Goal: Task Accomplishment & Management: Manage account settings

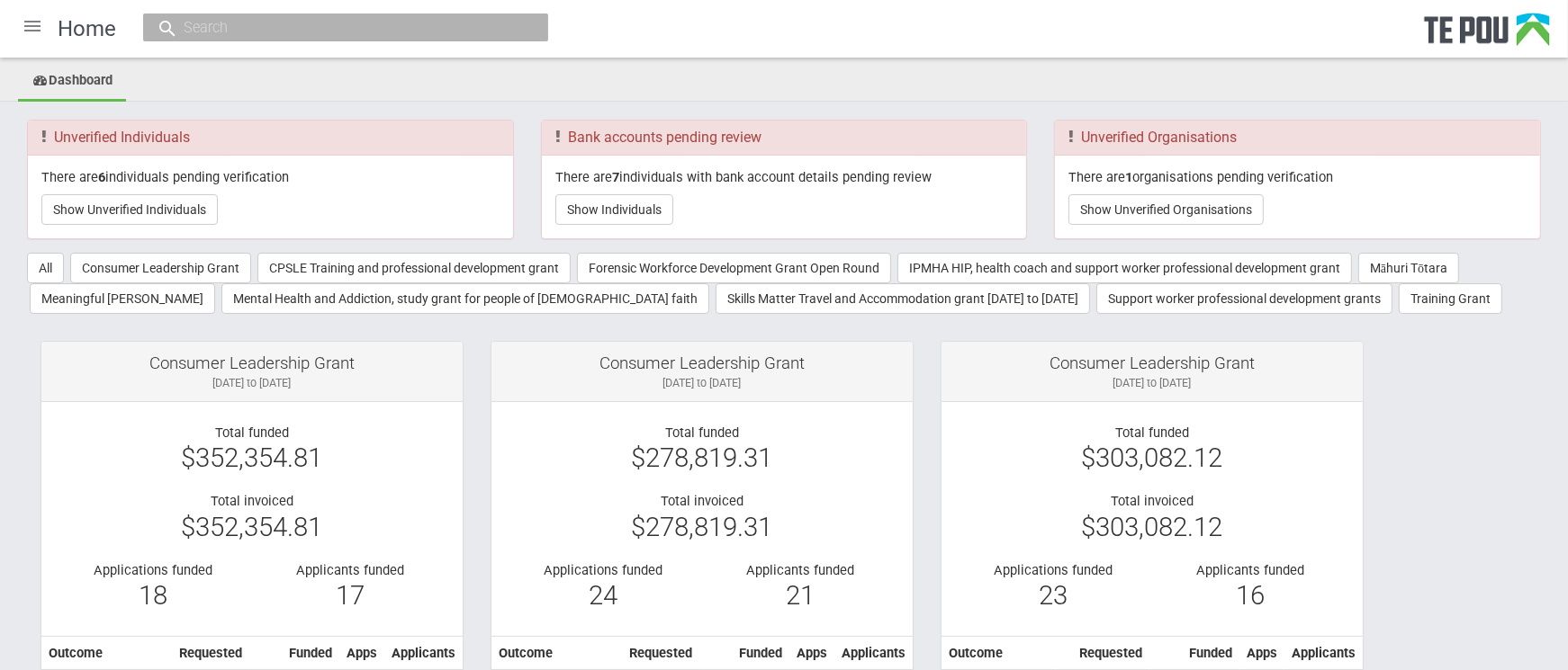
click at [30, 27] on div at bounding box center [32, 26] width 43 height 43
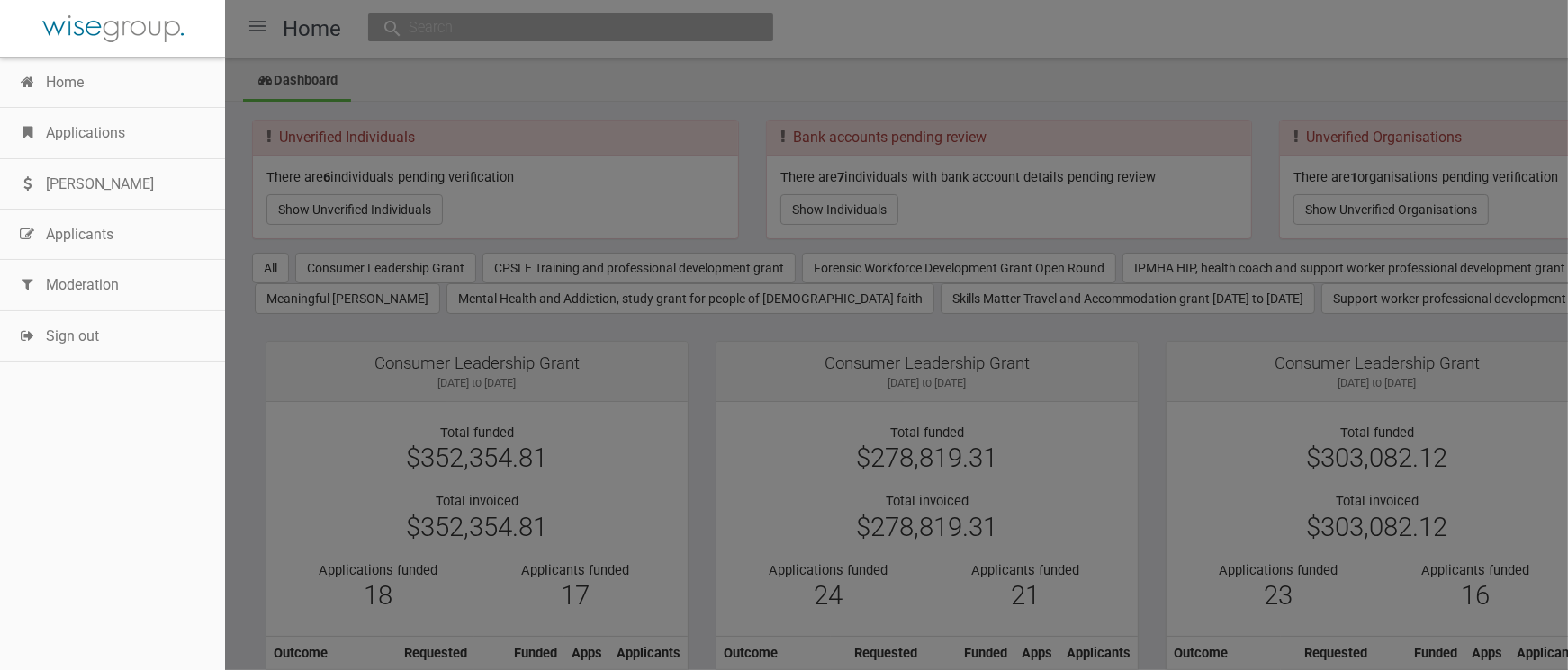
click at [111, 92] on link "Home" at bounding box center [112, 82] width 225 height 50
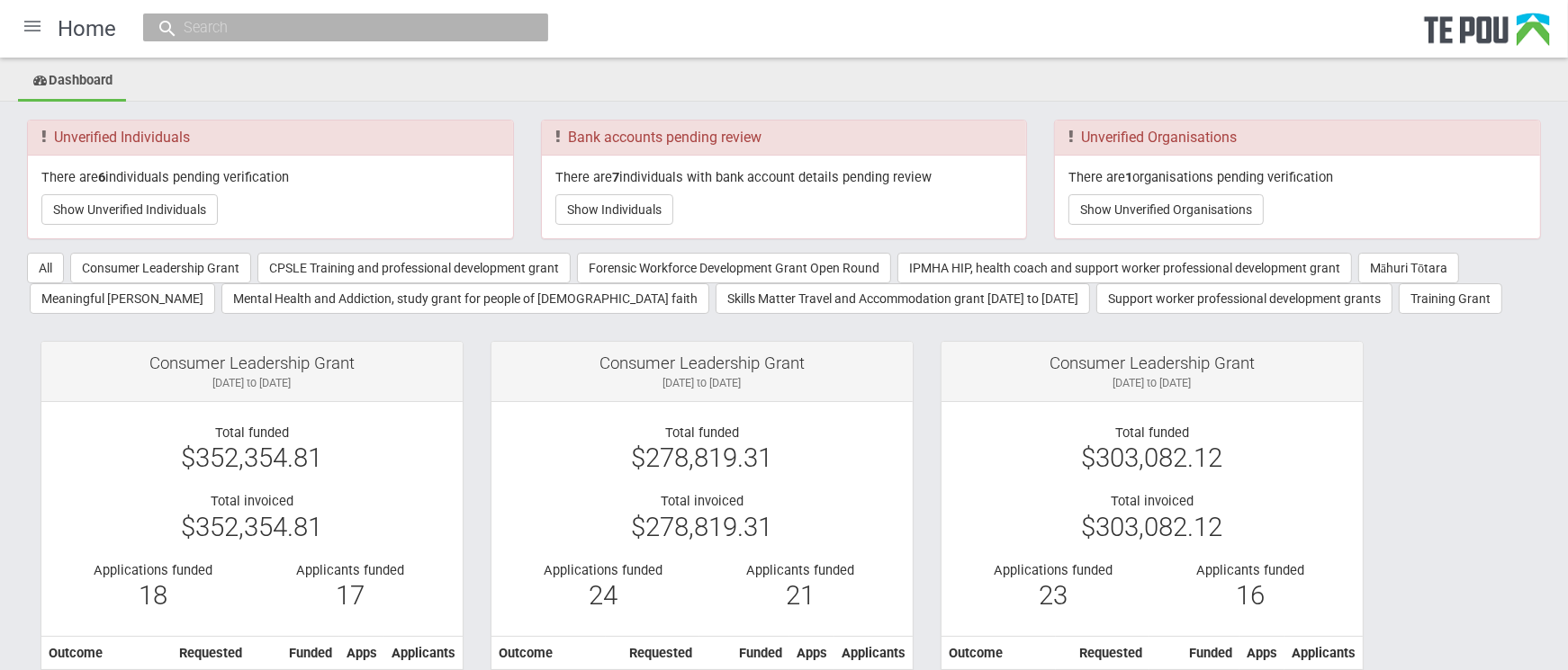
click at [196, 82] on ul "Dashboard" at bounding box center [784, 81] width 1568 height 39
click at [30, 25] on div at bounding box center [32, 26] width 43 height 43
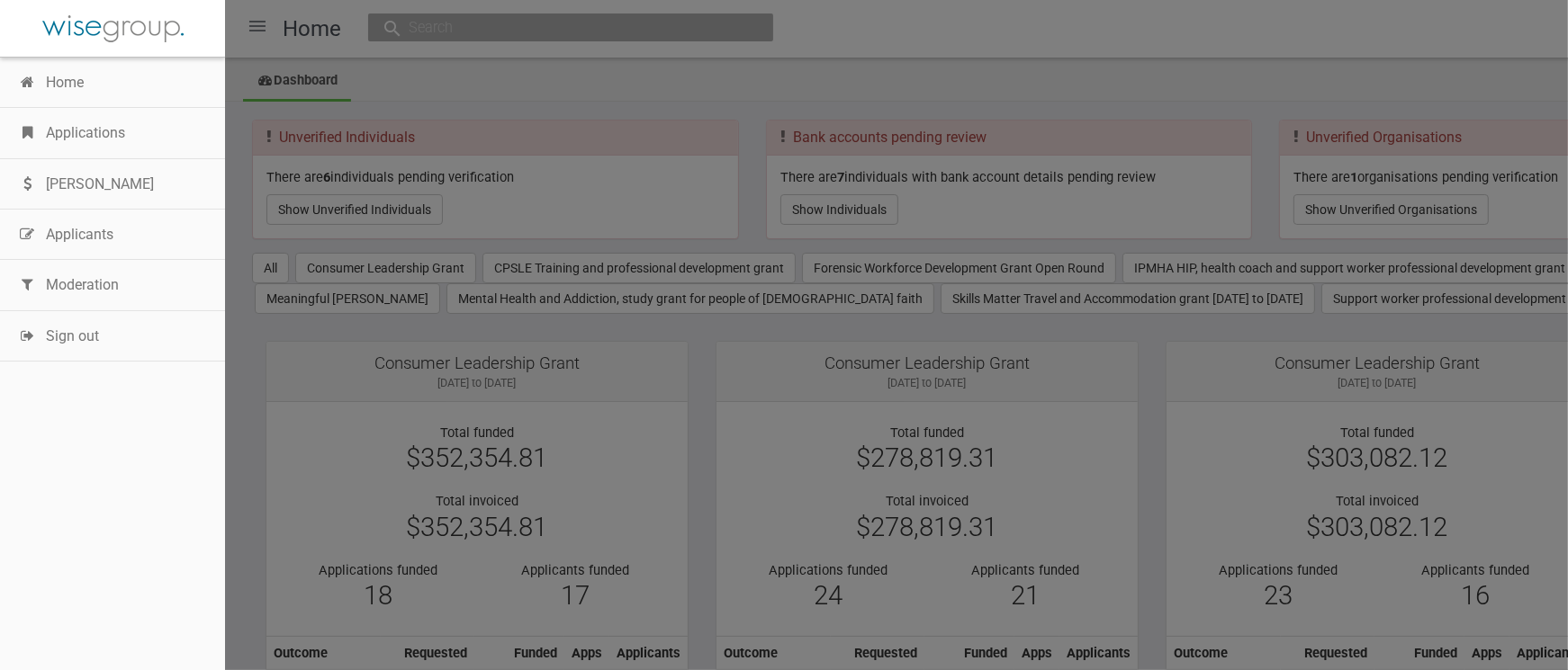
click at [140, 144] on link "Applications" at bounding box center [112, 132] width 225 height 50
click at [463, 31] on div at bounding box center [784, 335] width 1568 height 670
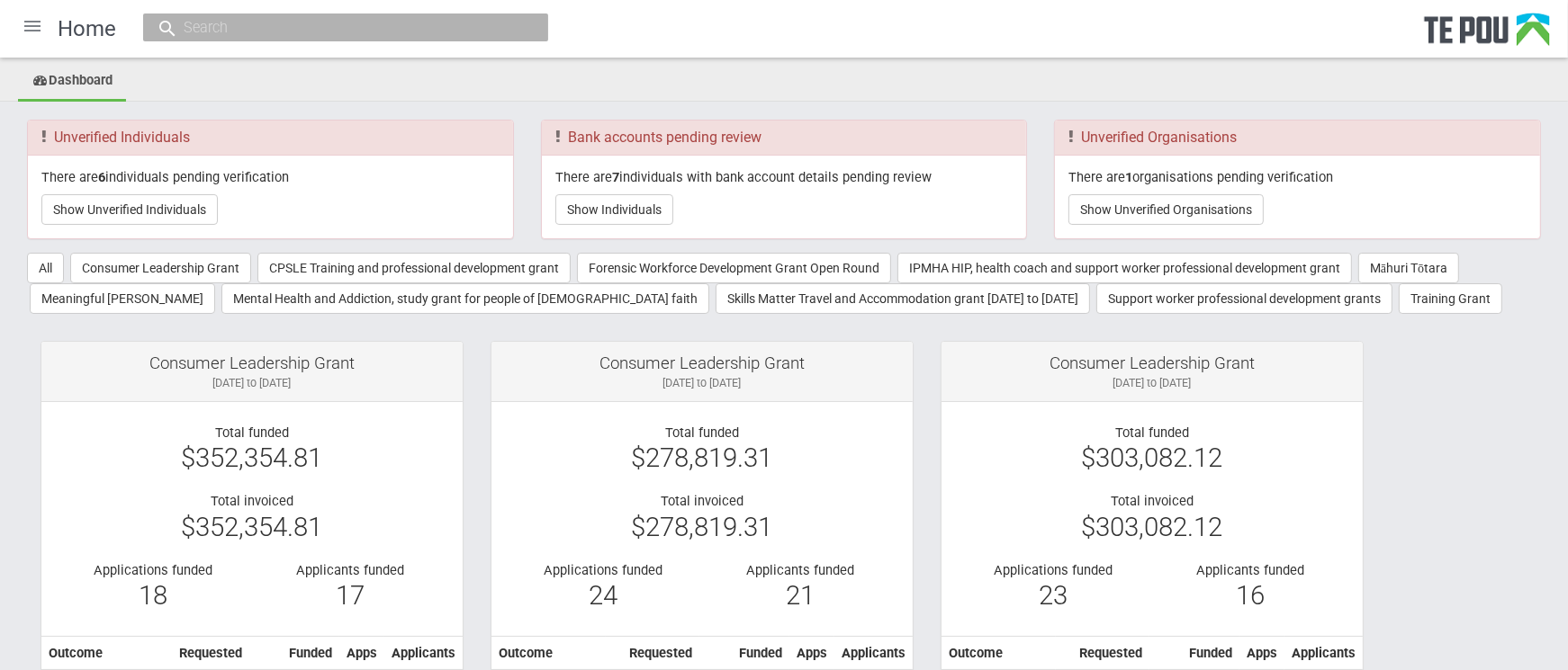
click at [348, 27] on input "text" at bounding box center [336, 27] width 317 height 19
paste input "k"
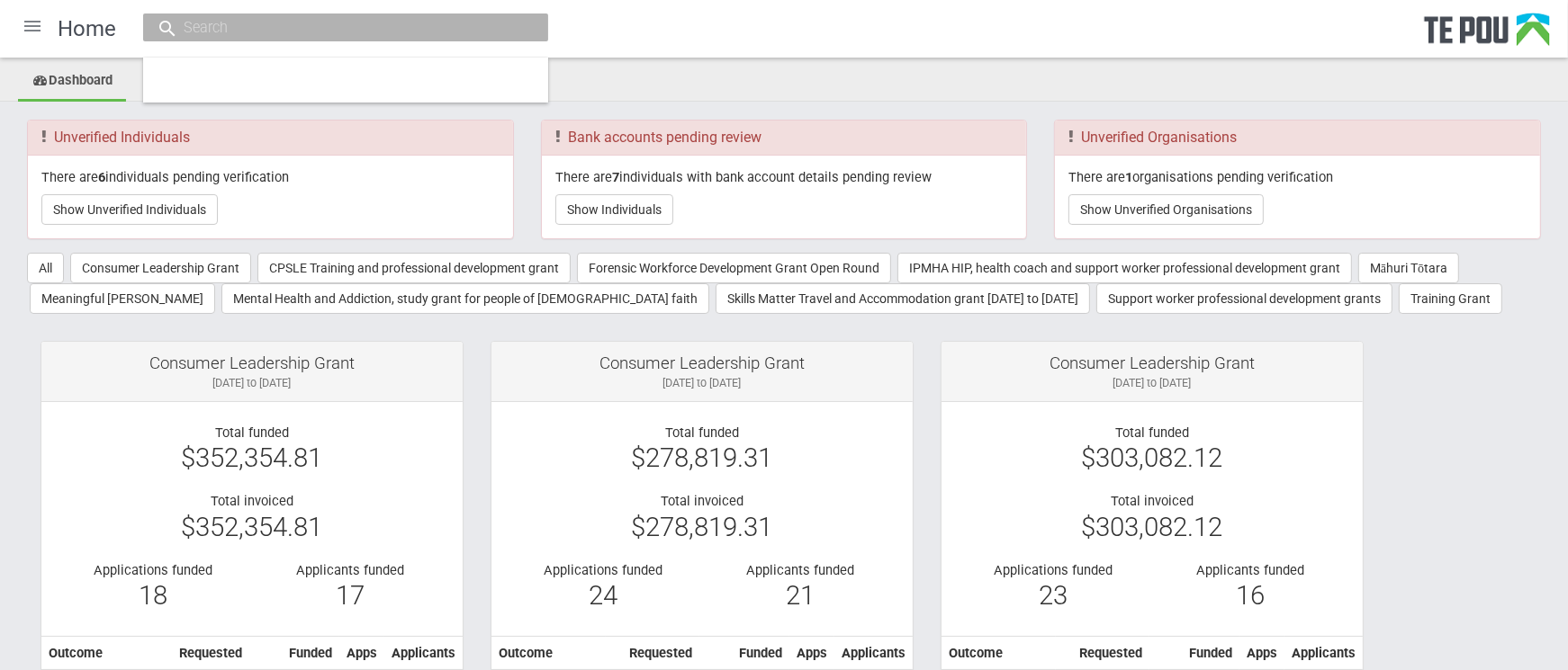
click at [266, 30] on input "text" at bounding box center [336, 27] width 317 height 19
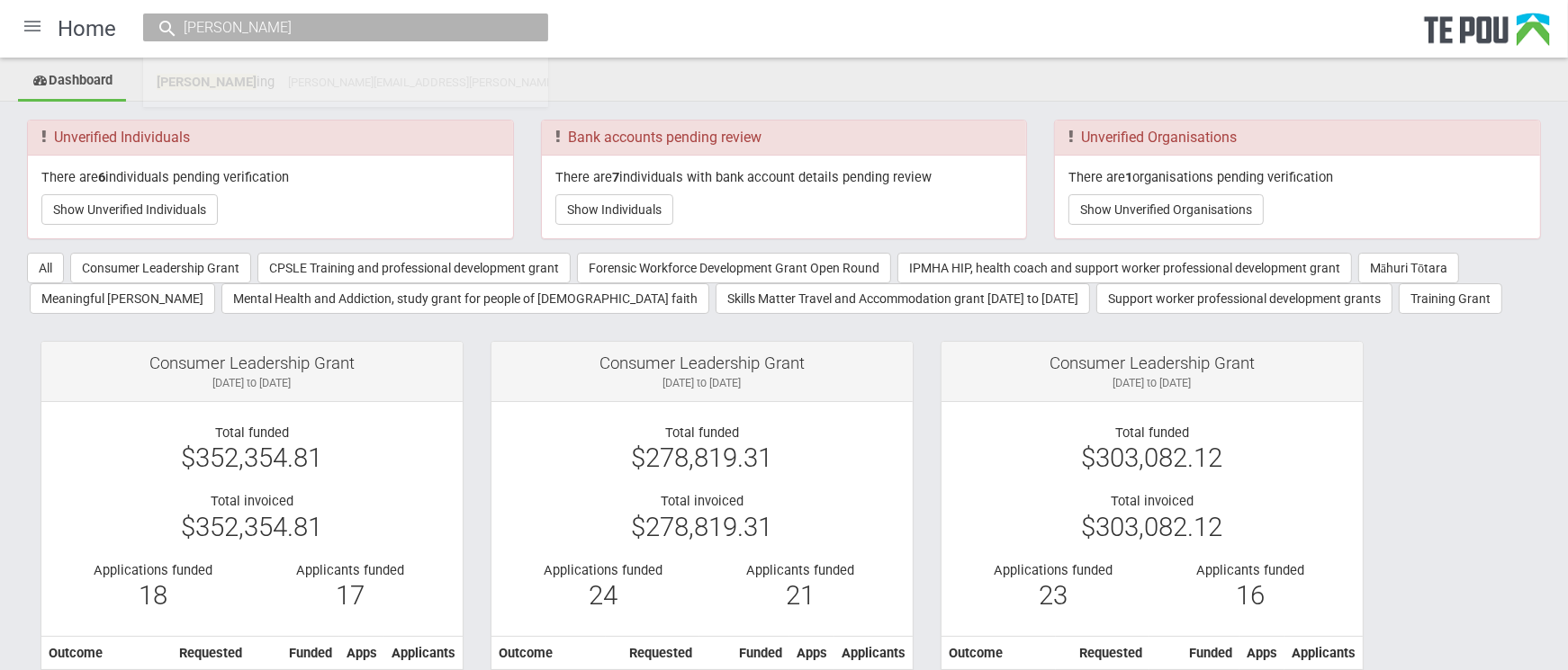
click at [280, 26] on input "kelly flem" at bounding box center [336, 27] width 317 height 19
click at [248, 29] on input "kelly flem" at bounding box center [336, 27] width 317 height 19
type input "kelly fleming"
click at [519, 24] on div "kelly fleming" at bounding box center [346, 27] width 405 height 28
click at [408, 23] on input "kelly fleming" at bounding box center [336, 27] width 317 height 19
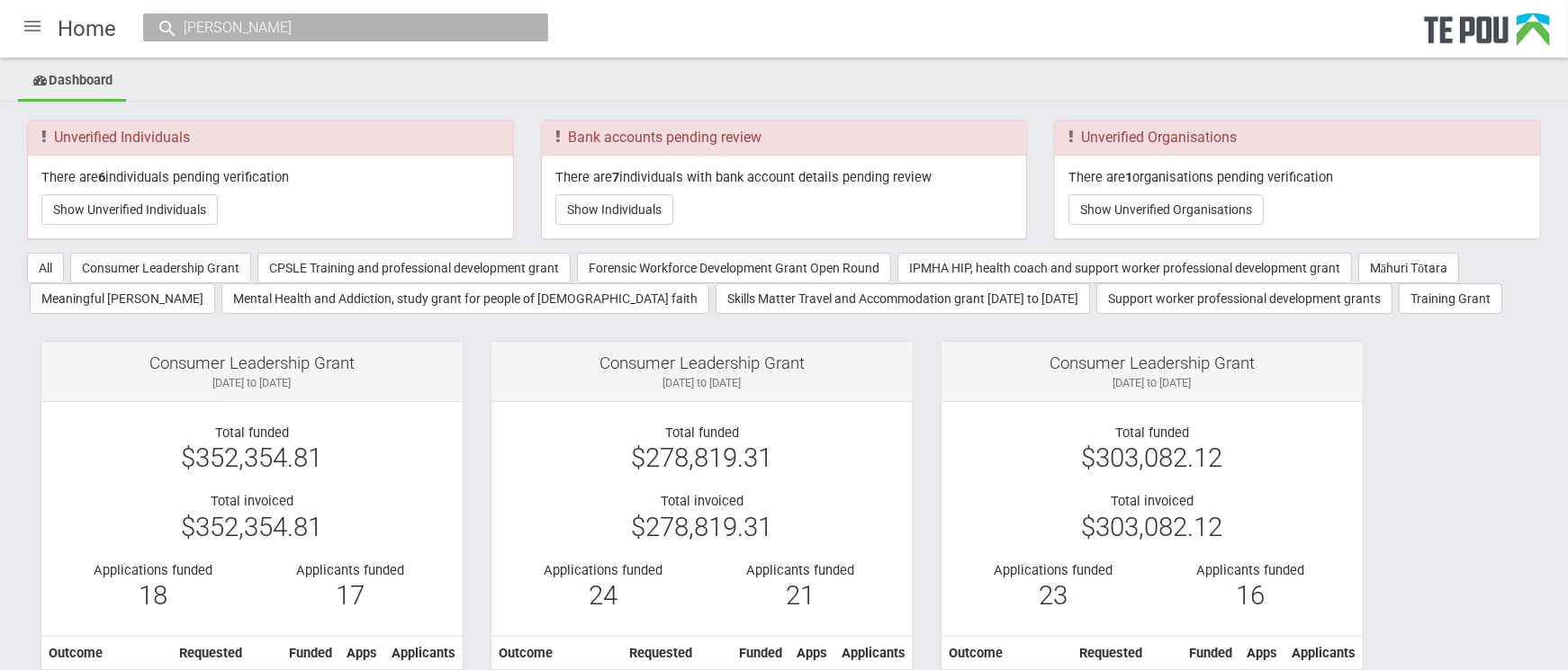
drag, startPoint x: 298, startPoint y: 33, endPoint x: 253, endPoint y: 57, distance: 51.0
click at [298, 33] on input "kelly fleming" at bounding box center [336, 27] width 317 height 19
click at [202, 86] on span "[PERSON_NAME]" at bounding box center [207, 82] width 100 height 16
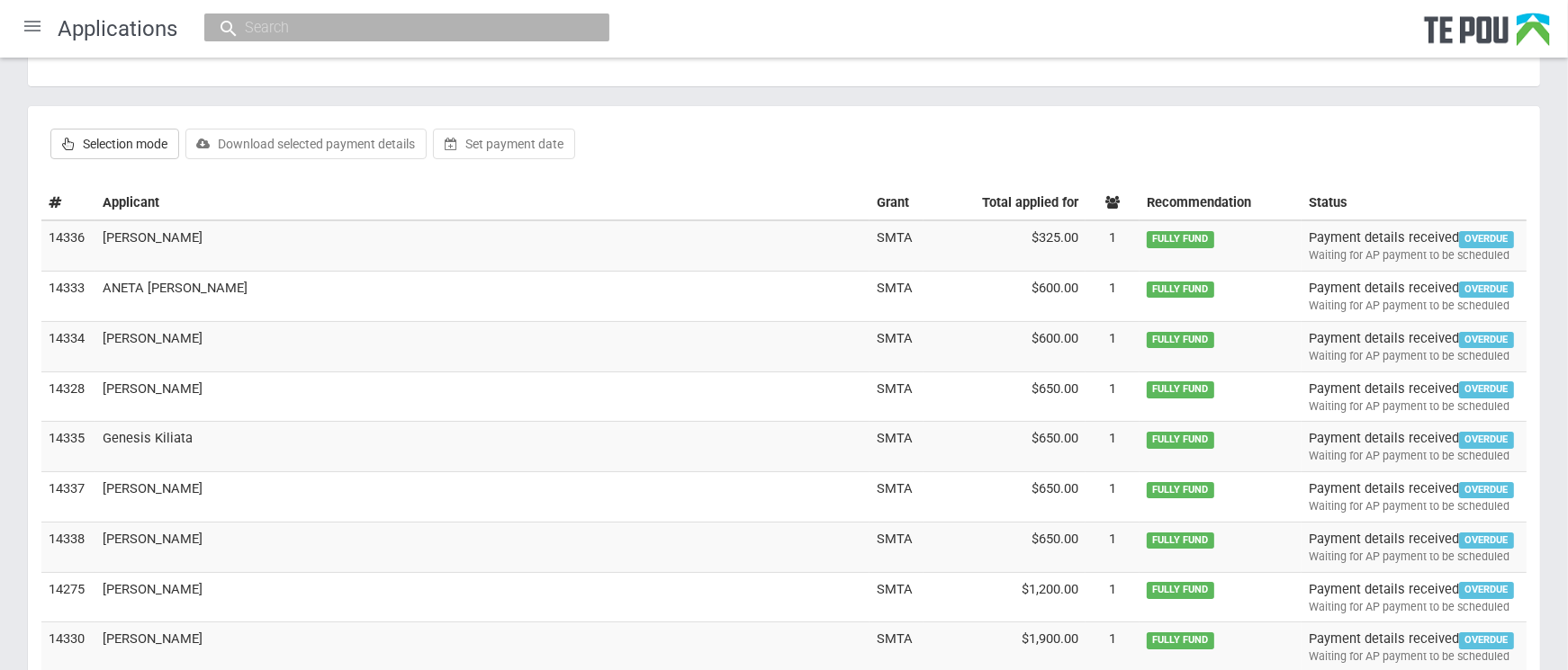
scroll to position [119, 0]
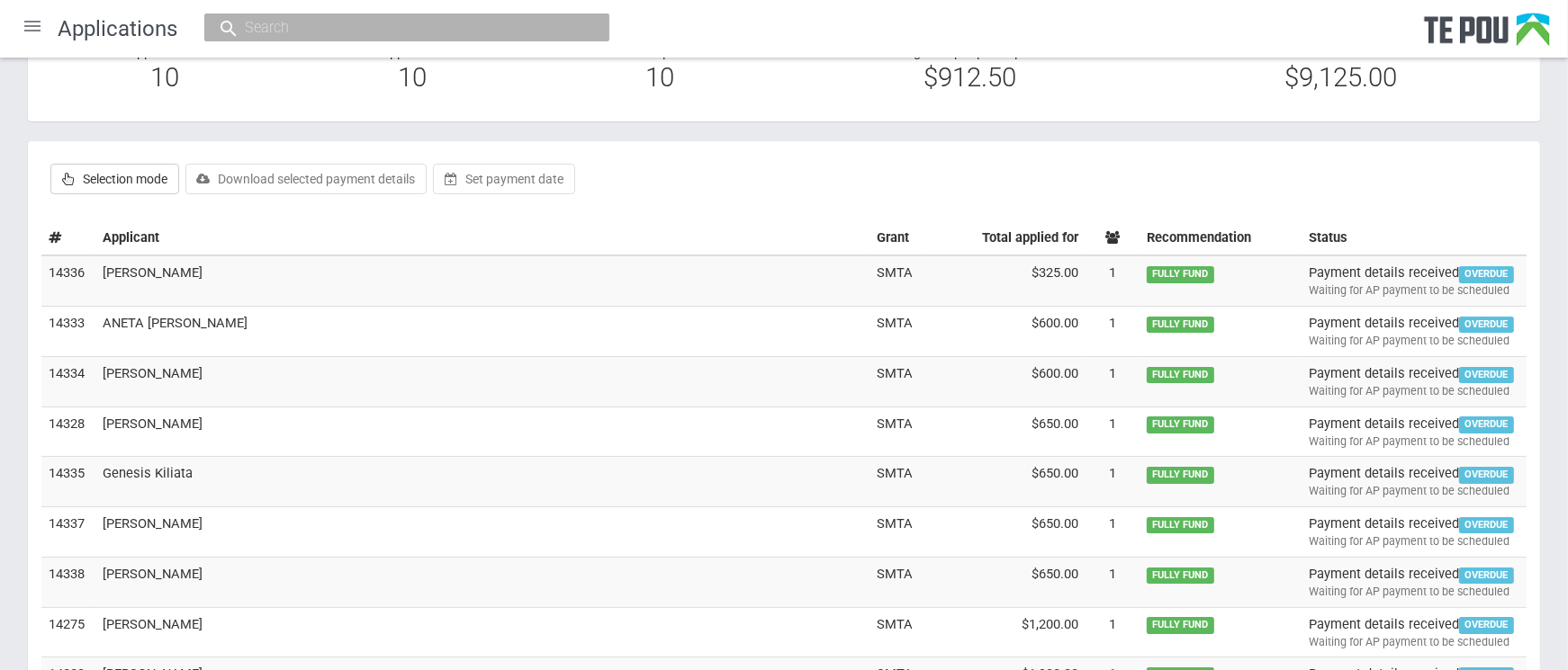
click at [98, 181] on label "Selection mode" at bounding box center [114, 180] width 129 height 31
checkbox input "true"
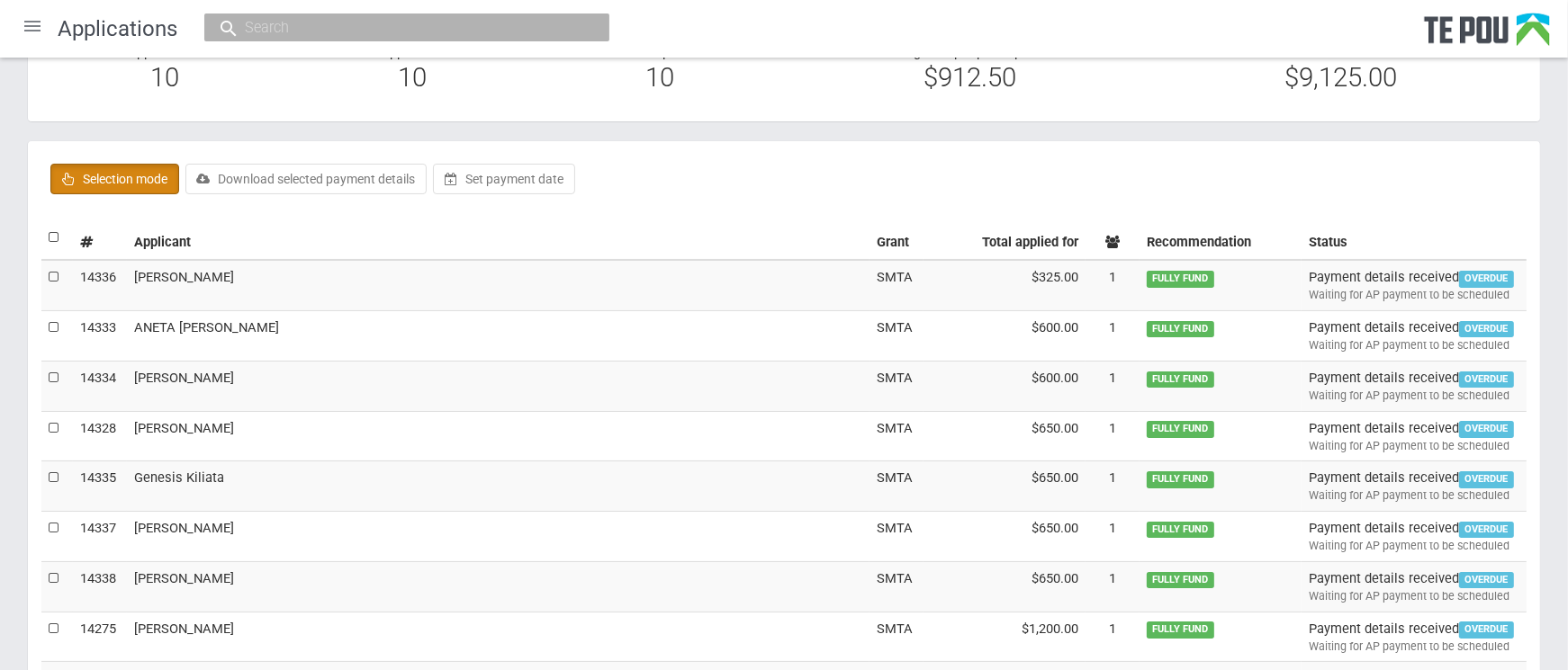
click at [57, 235] on label at bounding box center [55, 238] width 13 height 19
click at [48, 229] on input "checkbox" at bounding box center [47, 228] width 1 height 1
checkbox input "true"
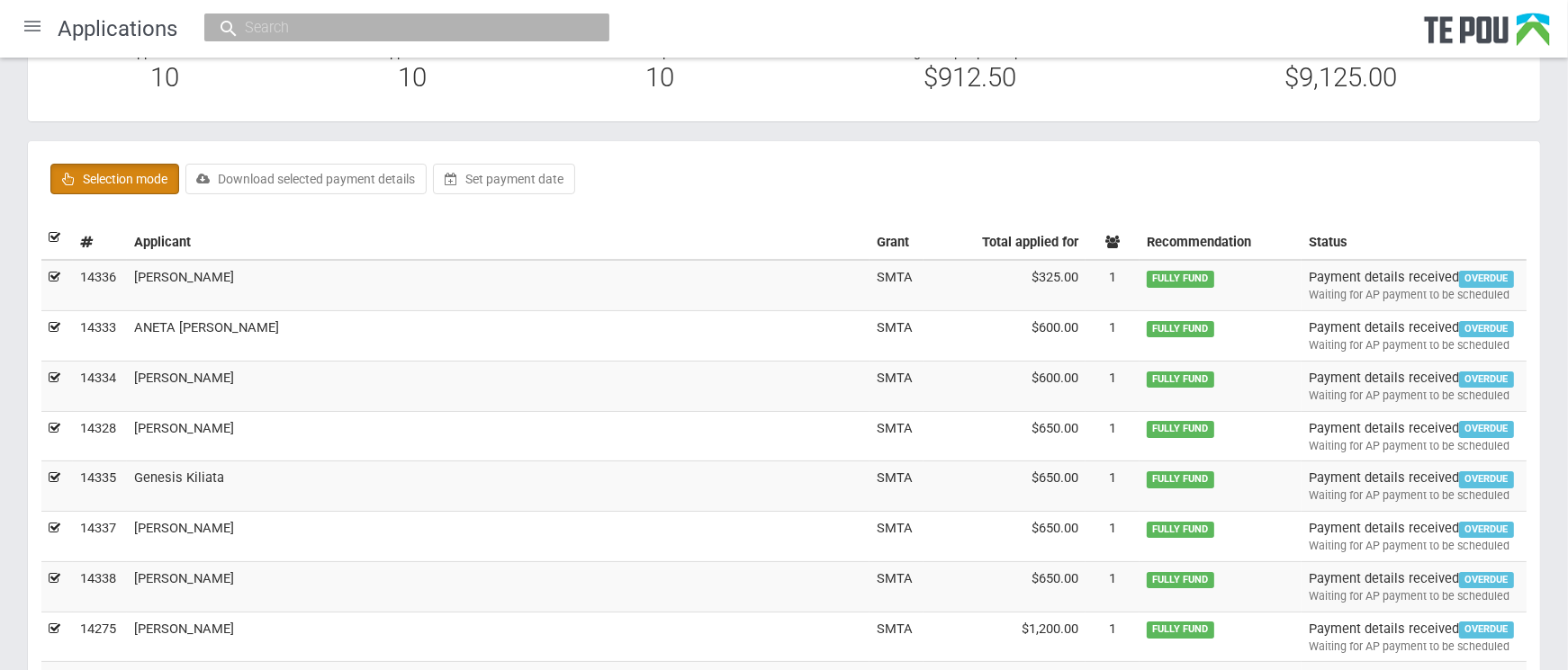
checkbox input "true"
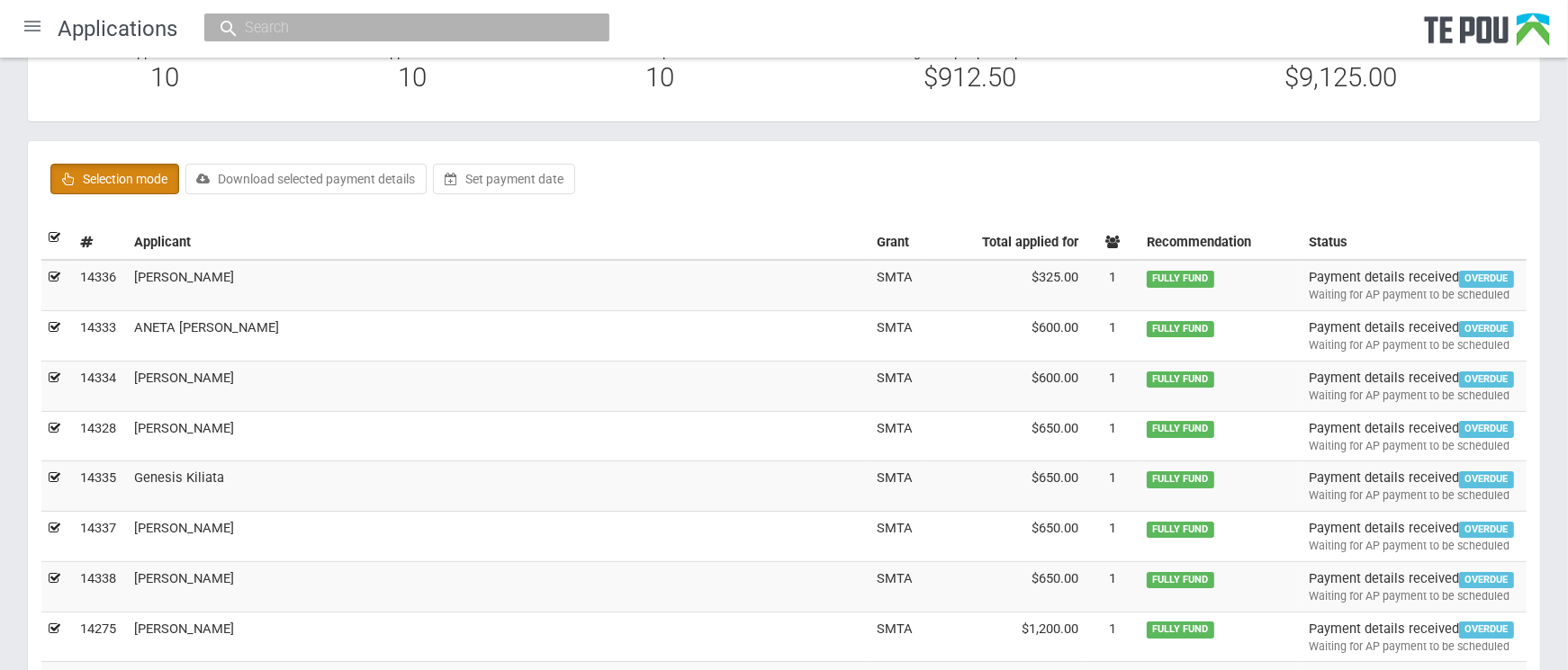
checkbox input "true"
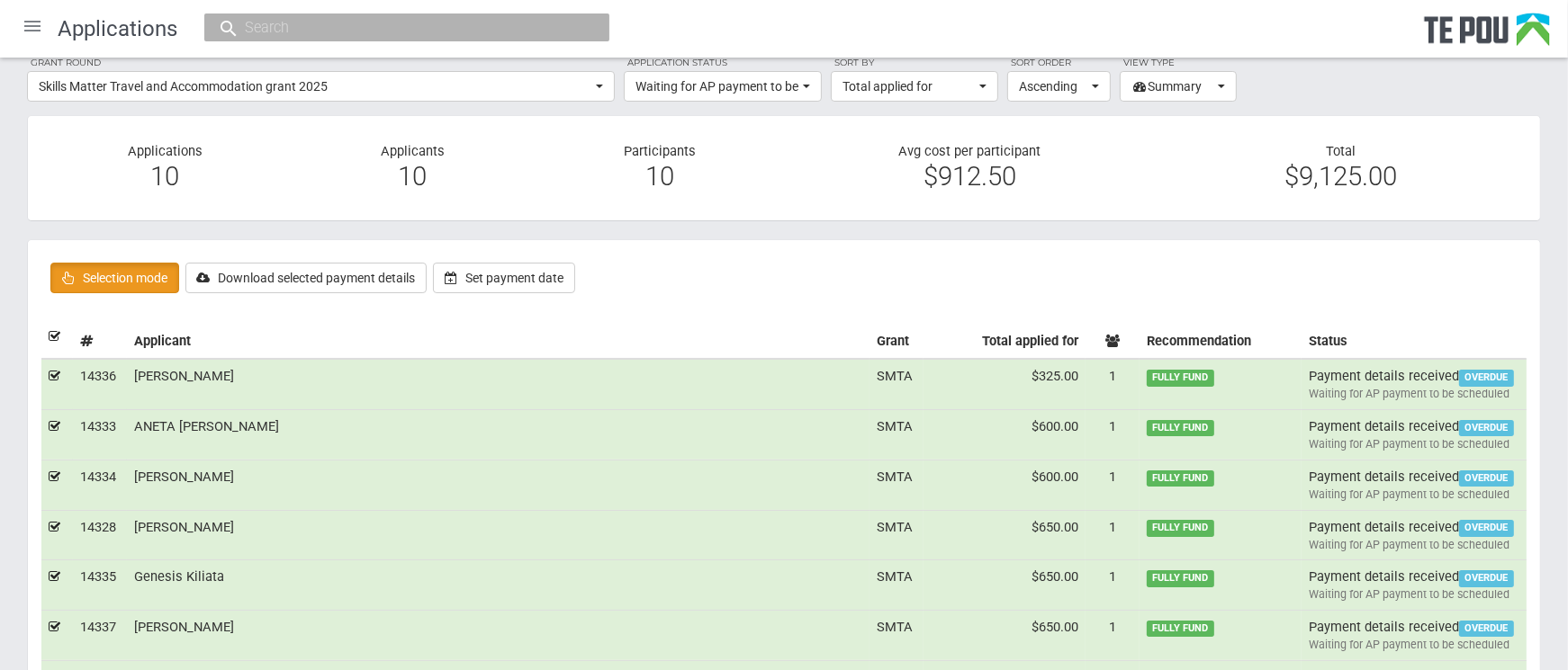
scroll to position [20, 0]
click at [522, 283] on button "Set payment date" at bounding box center [504, 279] width 142 height 31
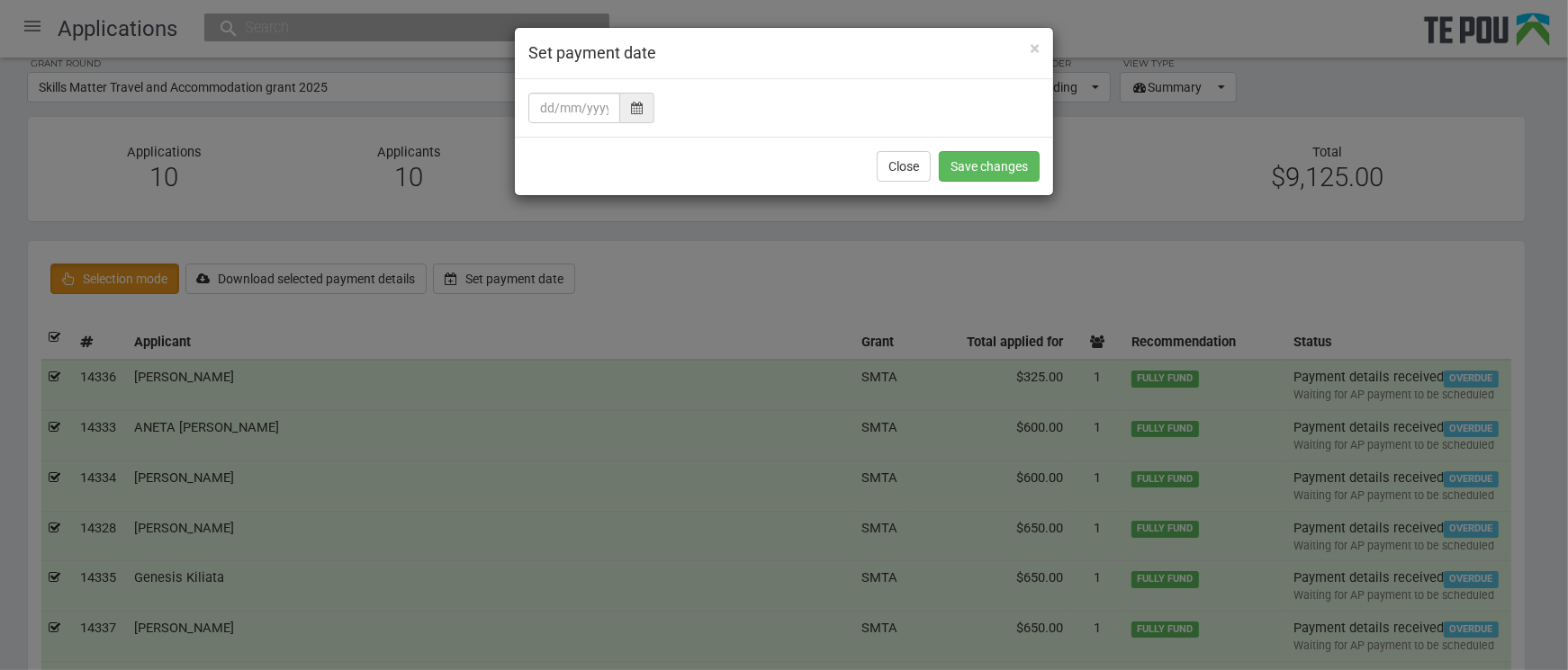
click at [635, 110] on icon at bounding box center [637, 108] width 12 height 13
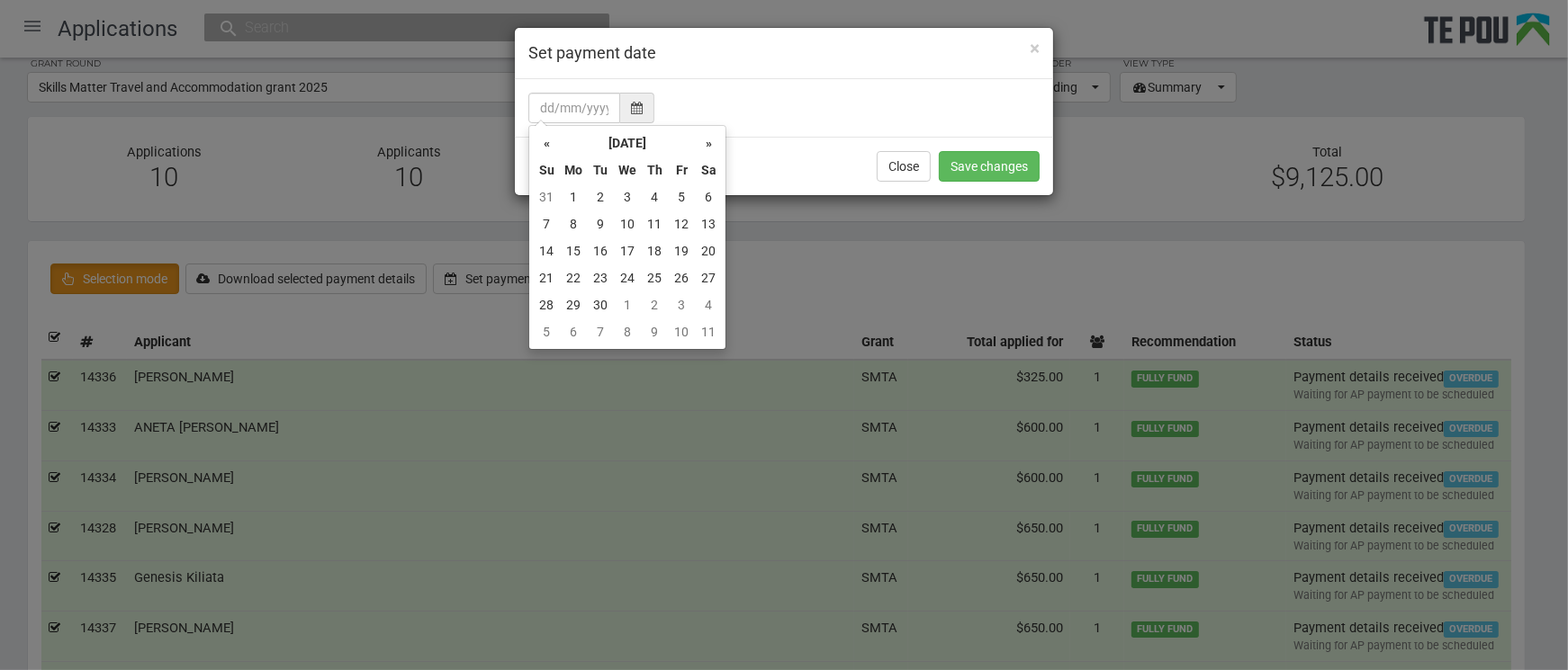
click at [650, 196] on td "4" at bounding box center [655, 197] width 27 height 27
type input "04/09/2025"
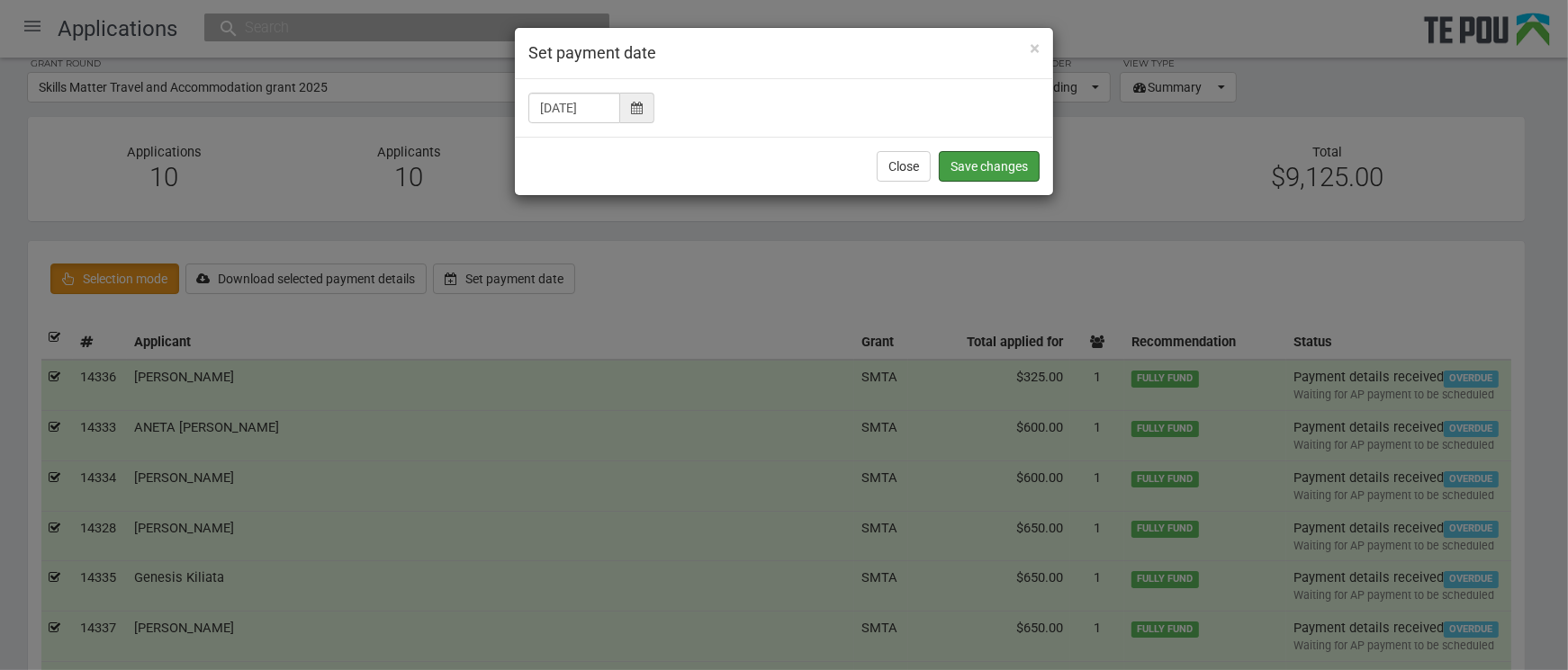
click at [961, 164] on button "Save changes" at bounding box center [989, 167] width 101 height 31
checkbox input "false"
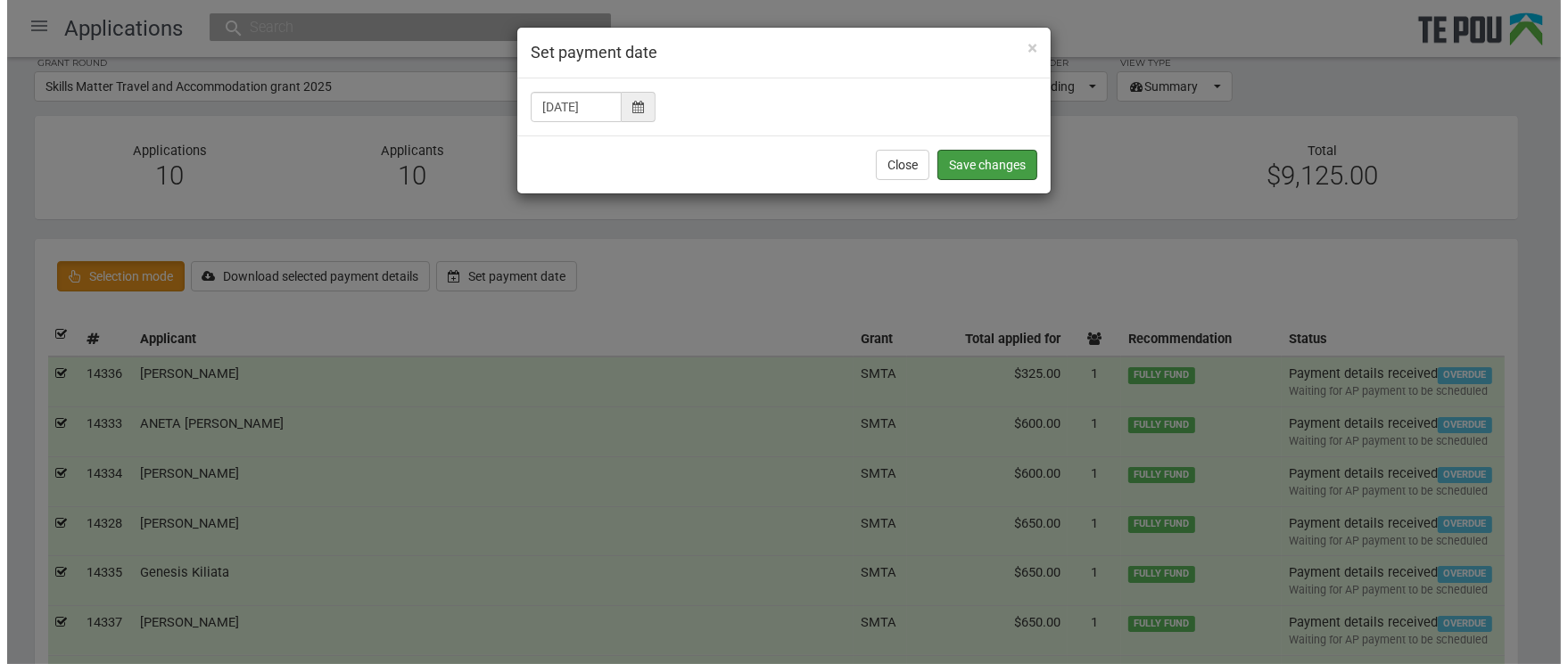
scroll to position [0, 0]
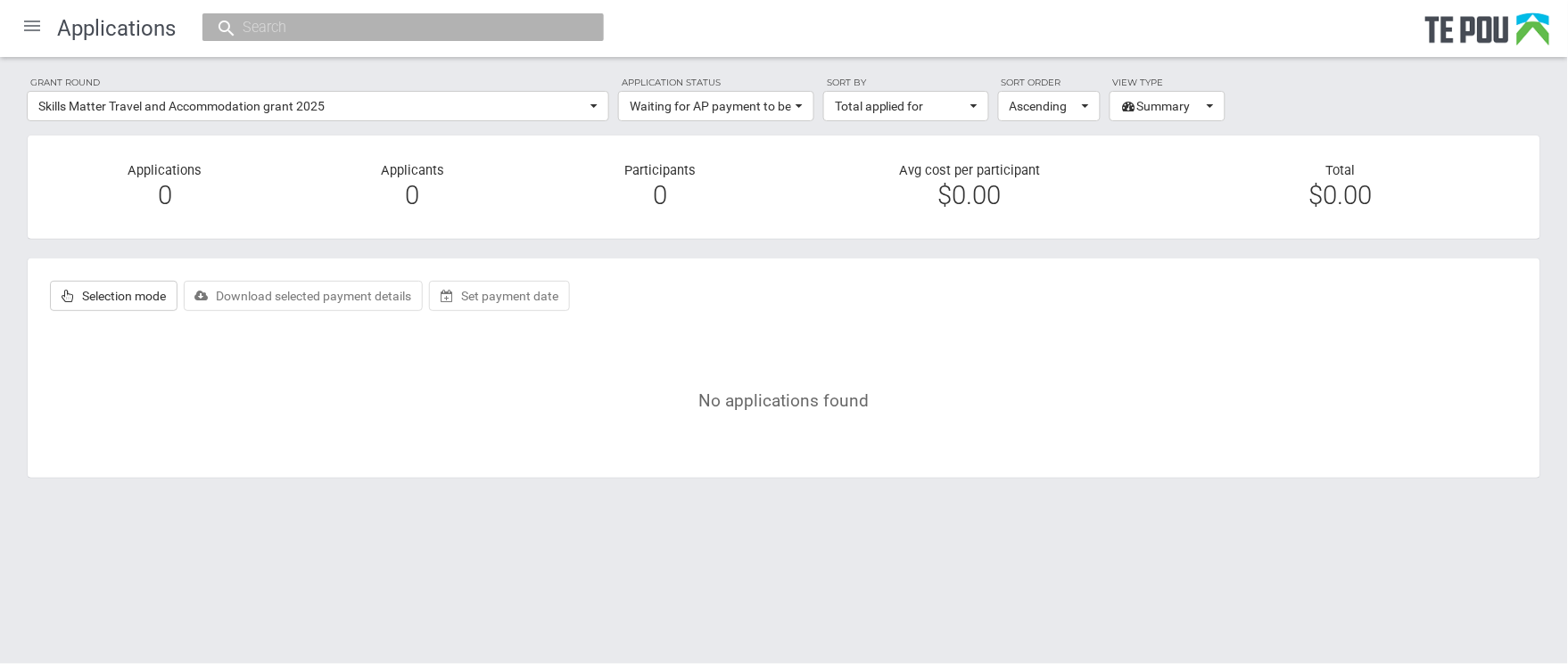
click at [324, 28] on input "text" at bounding box center [394, 27] width 314 height 19
paste input "[PERSON_NAME]"
type input "[PERSON_NAME]"
click at [513, 30] on input "[PERSON_NAME]" at bounding box center [394, 27] width 314 height 19
click at [250, 79] on span "[PERSON_NAME]" at bounding box center [266, 81] width 99 height 16
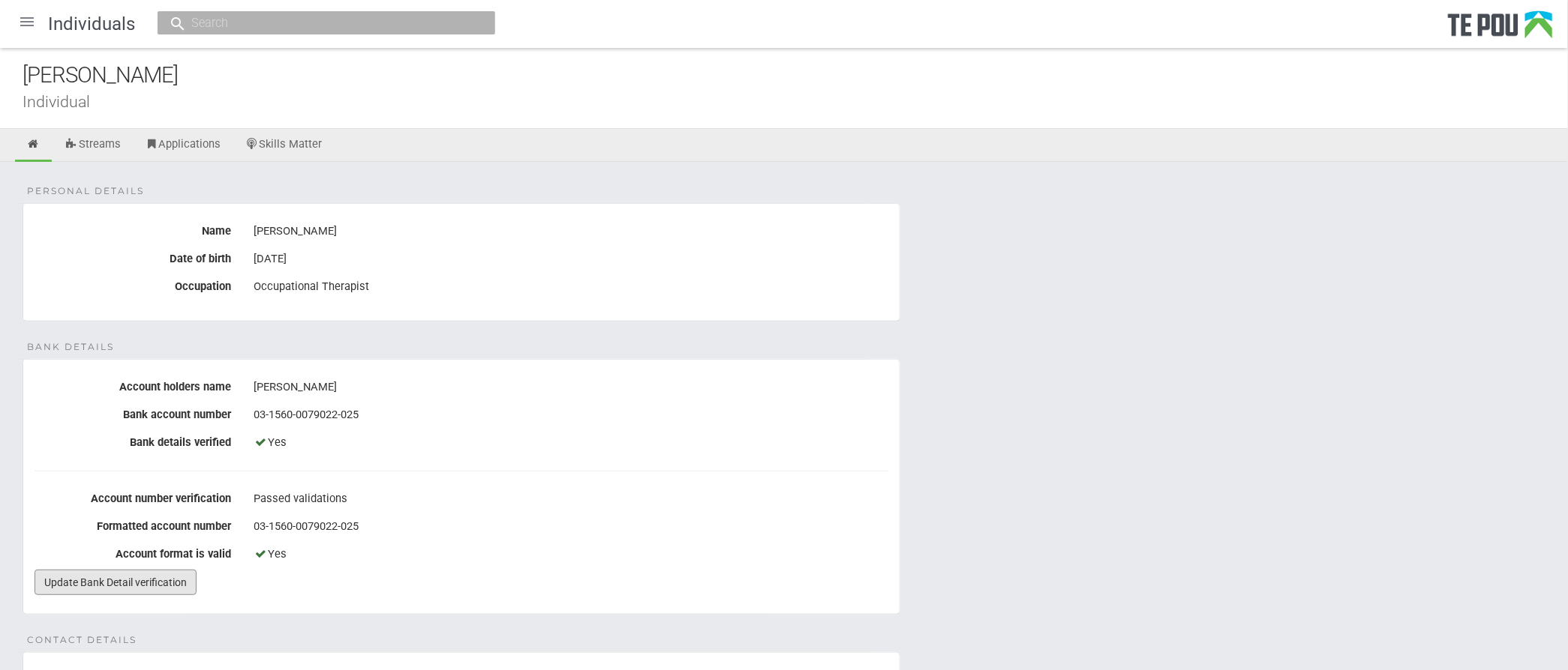
click at [136, 558] on link "Update Bank Detail verification" at bounding box center [115, 583] width 162 height 26
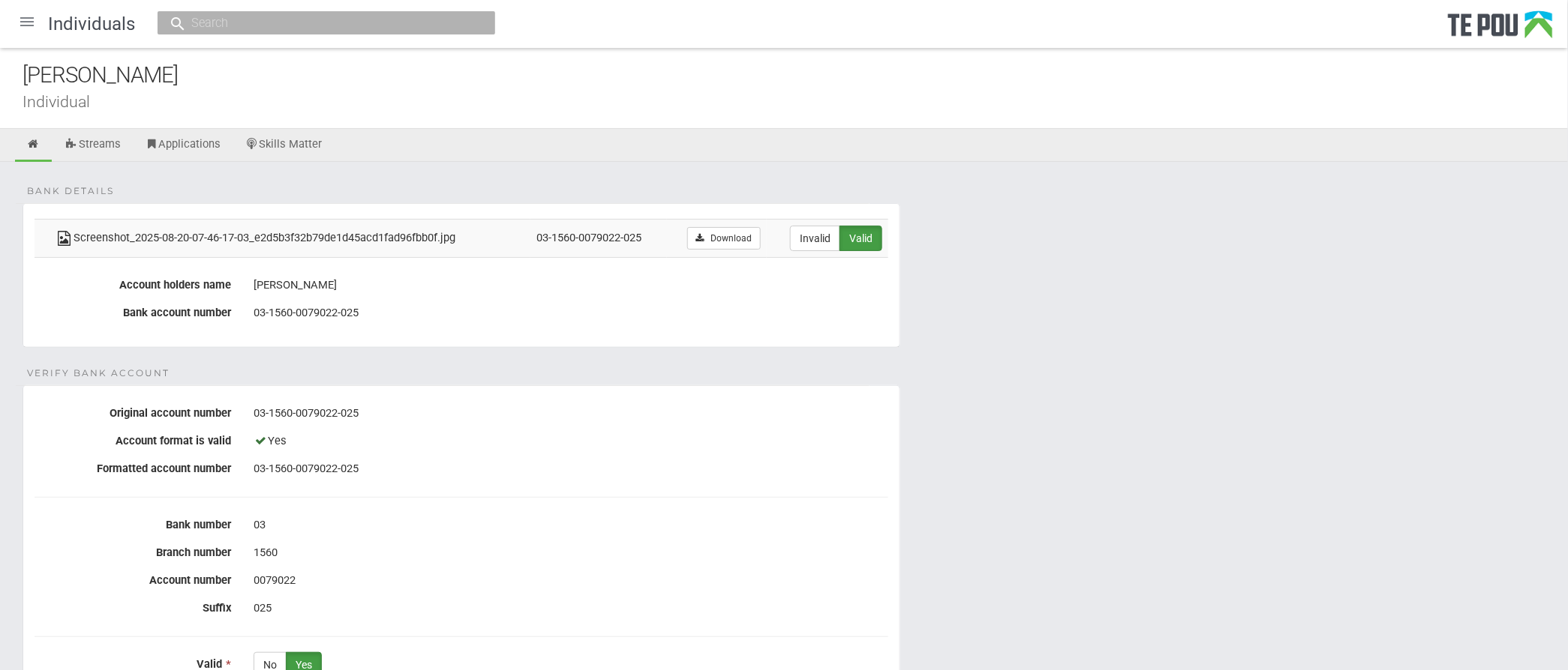
click at [573, 93] on div "Individual" at bounding box center [795, 101] width 1545 height 16
